Goal: Information Seeking & Learning: Learn about a topic

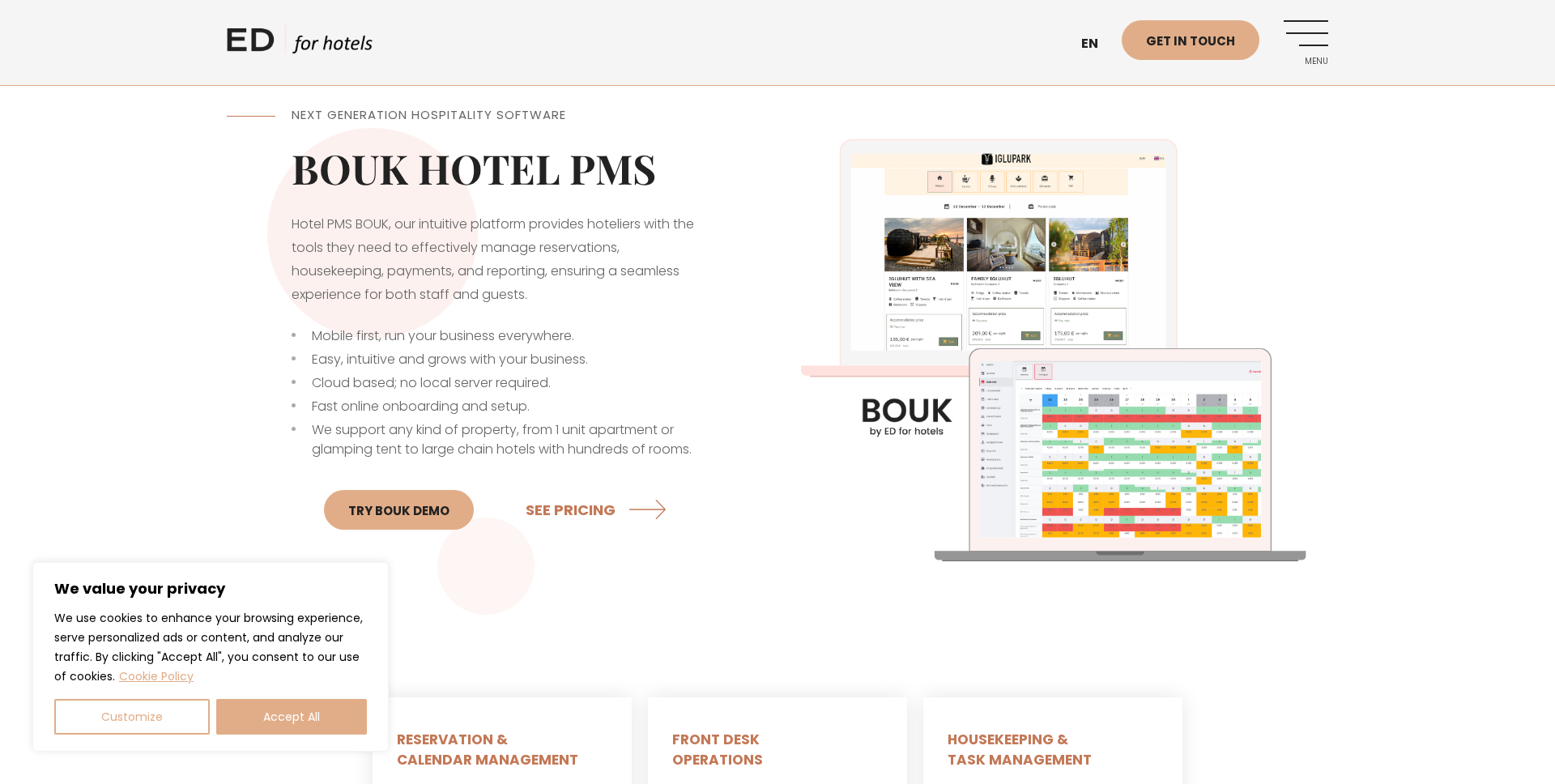
scroll to position [491, 0]
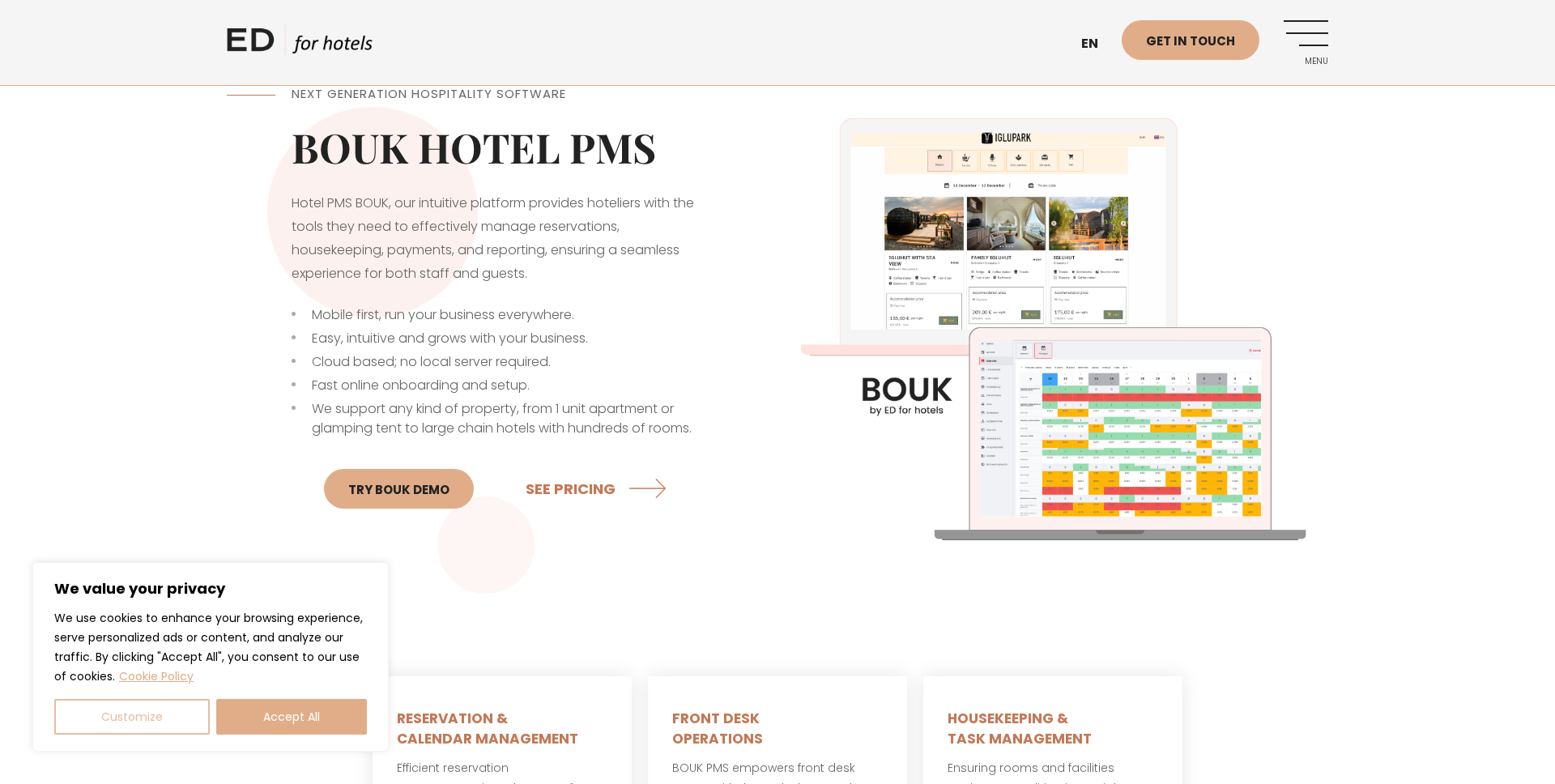
click at [149, 722] on button "Customize" at bounding box center [132, 716] width 155 height 35
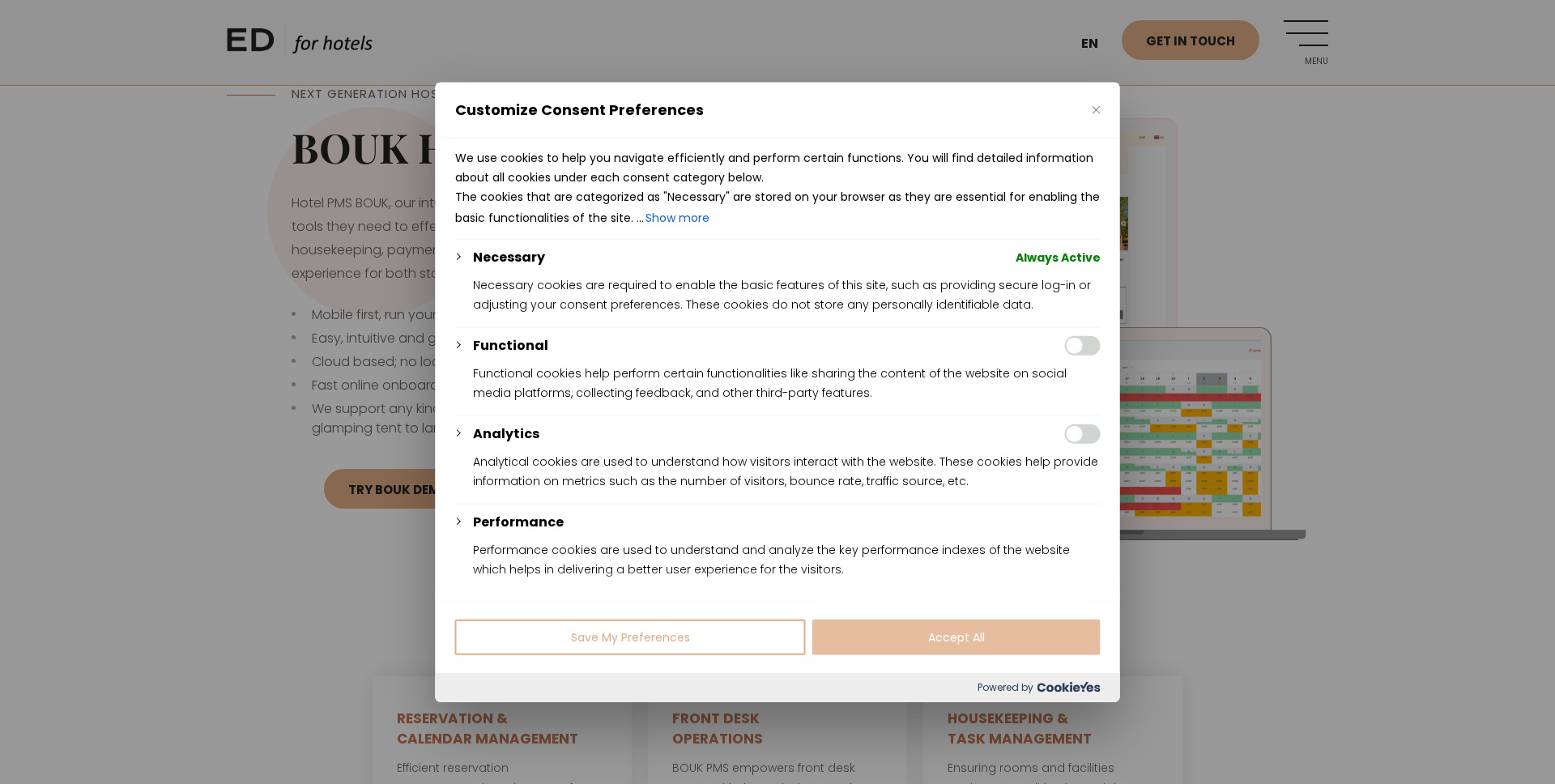
drag, startPoint x: 737, startPoint y: 630, endPoint x: 848, endPoint y: 626, distance: 111.1
click at [850, 627] on div "Save My Preferences Accept All" at bounding box center [777, 635] width 684 height 72
click at [761, 633] on button "Save My Preferences" at bounding box center [631, 636] width 351 height 35
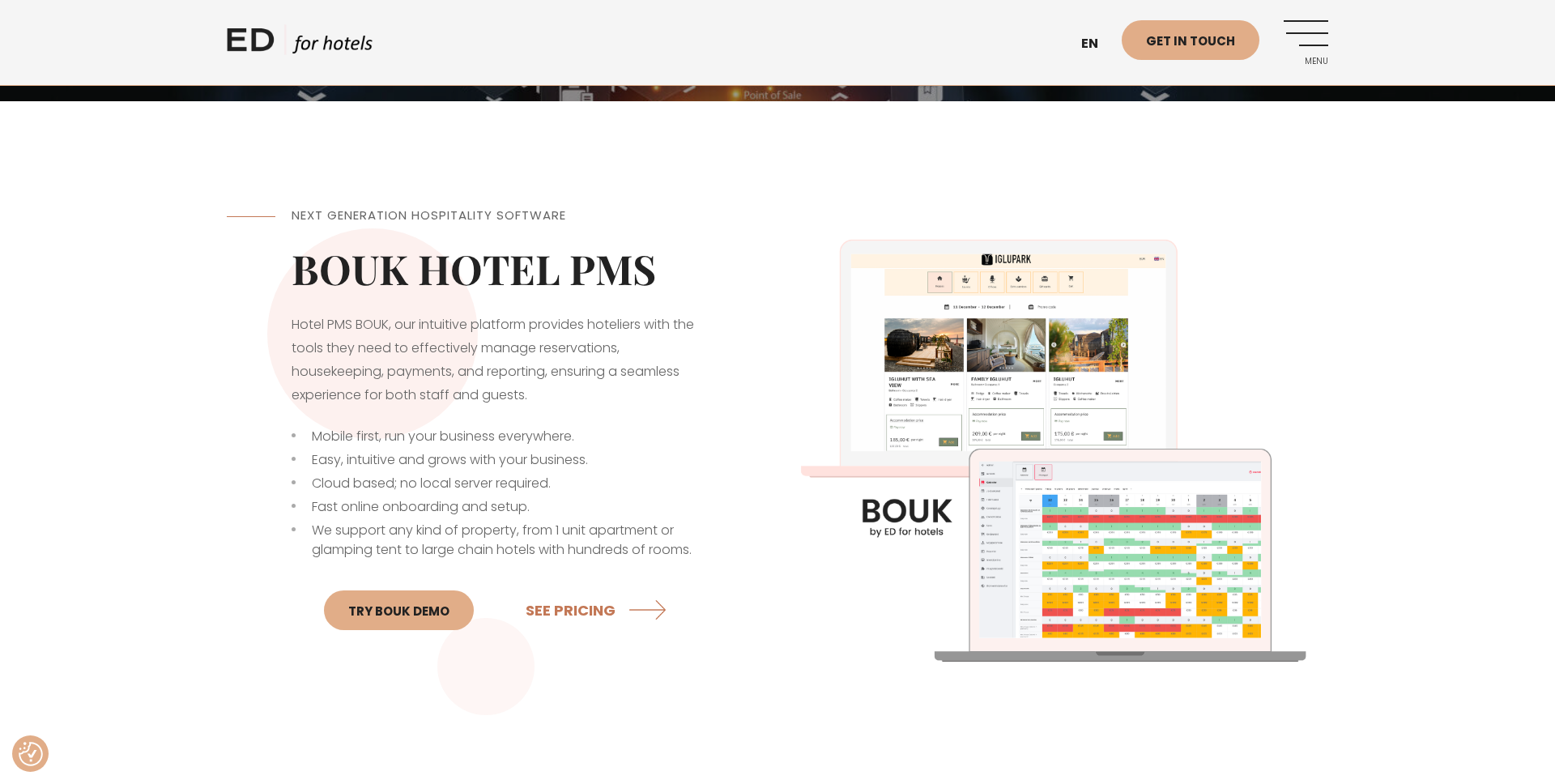
scroll to position [0, 0]
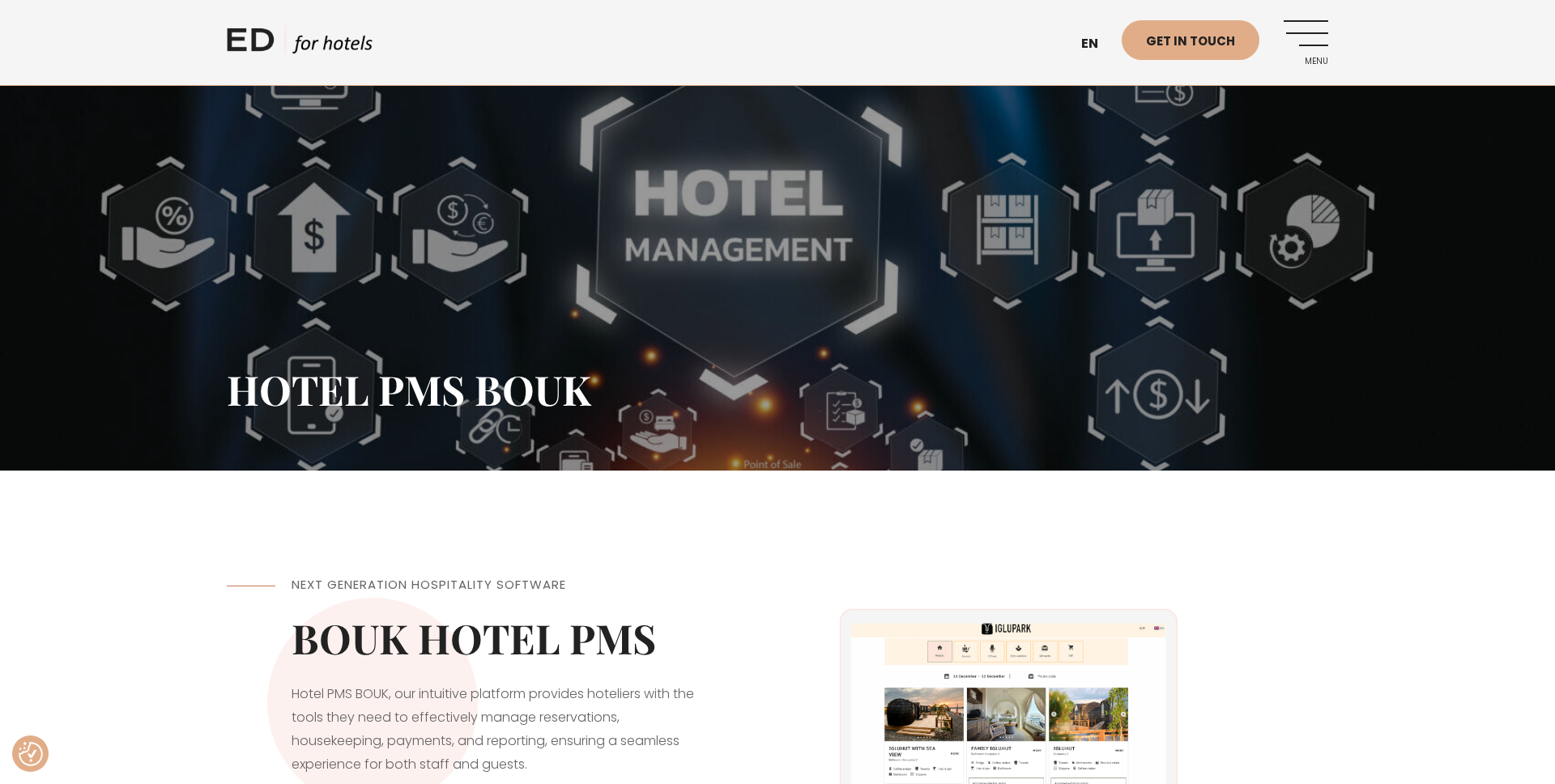
click at [1307, 35] on link "Menu" at bounding box center [1305, 42] width 45 height 45
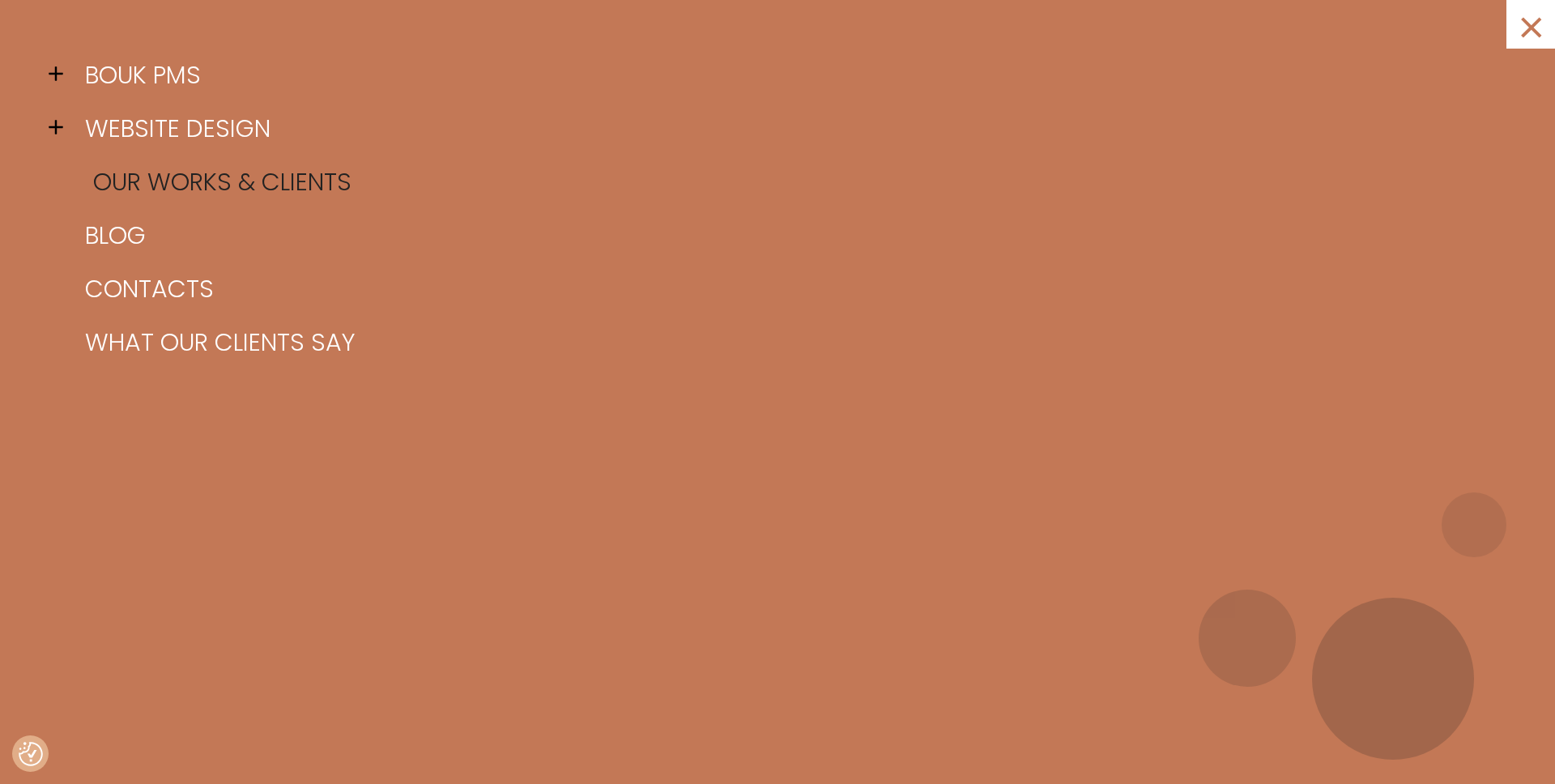
click at [265, 185] on link "Our works & clients" at bounding box center [797, 182] width 1433 height 54
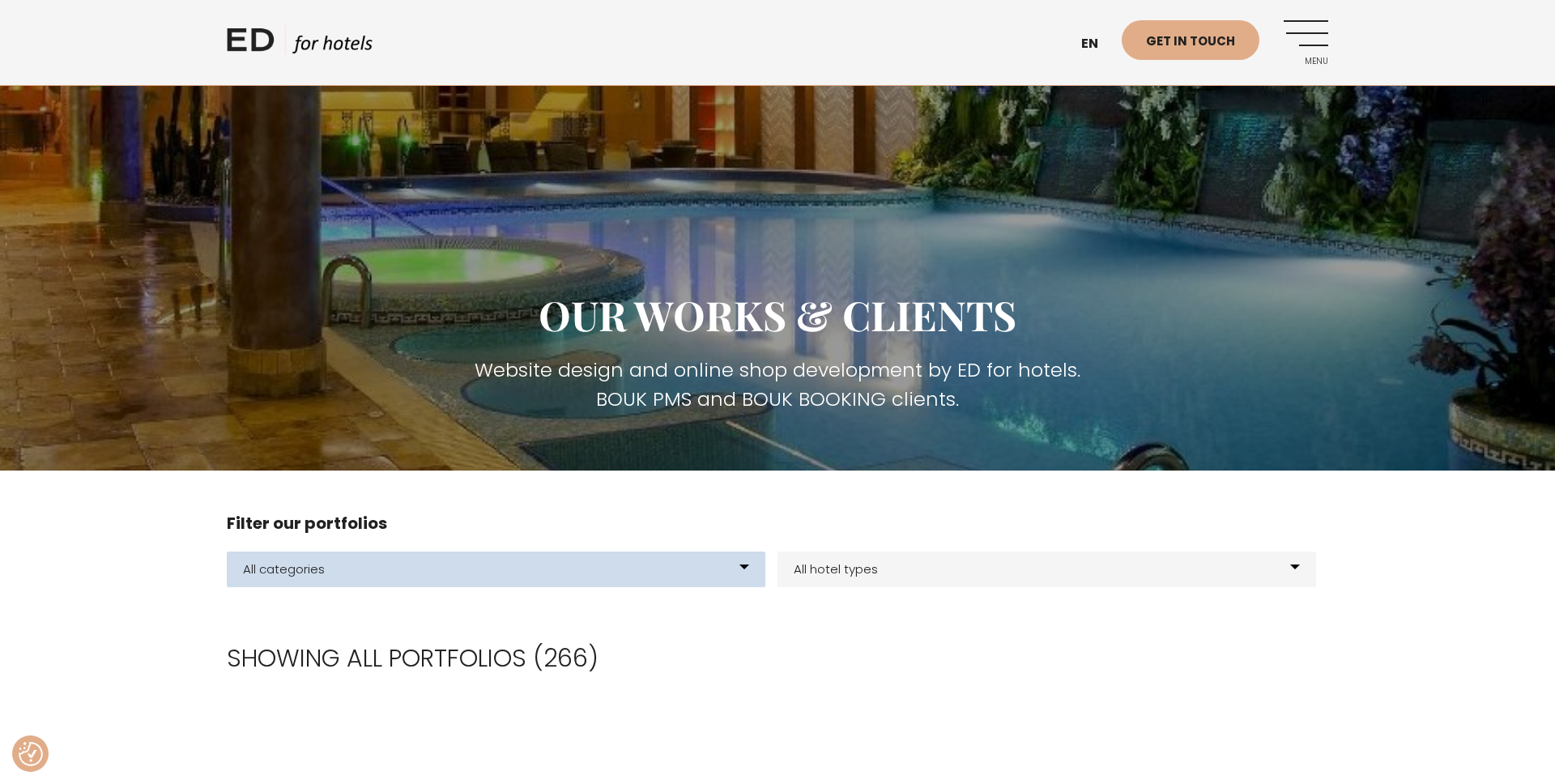
click at [454, 566] on select "All categories BOUK BOOKING BOUK PMS Websites Example of pre-designed template …" at bounding box center [495, 569] width 539 height 35
click at [226, 551] on select "All categories BOUK BOOKING BOUK PMS Websites Example of pre-designed template …" at bounding box center [495, 569] width 539 height 35
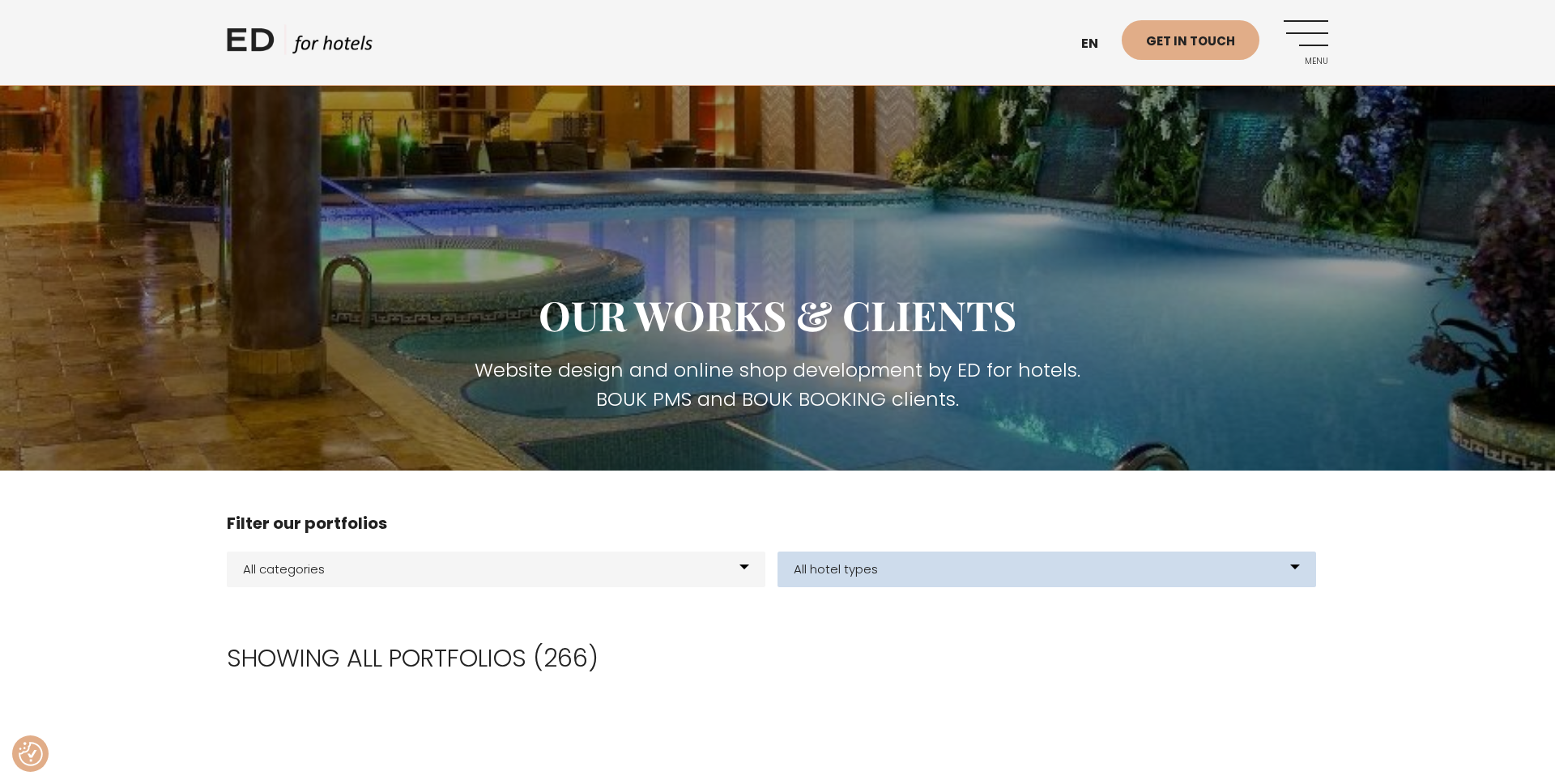
click at [809, 565] on select "All hotel types Hostel E-shop Hotels Resort Glamping Experience center BOUK PMS…" at bounding box center [1046, 569] width 539 height 35
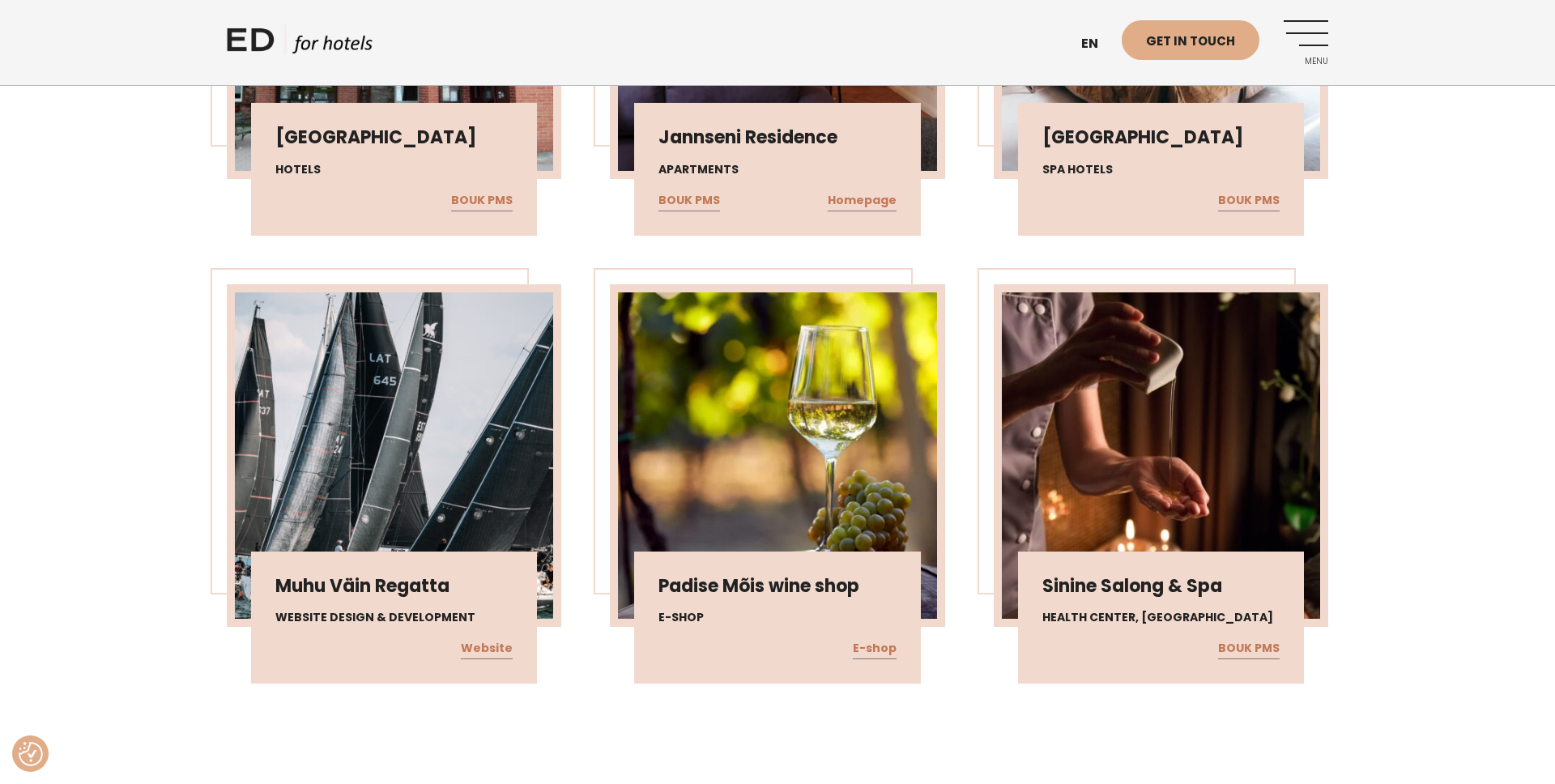
scroll to position [1334, 0]
